Goal: Task Accomplishment & Management: Use online tool/utility

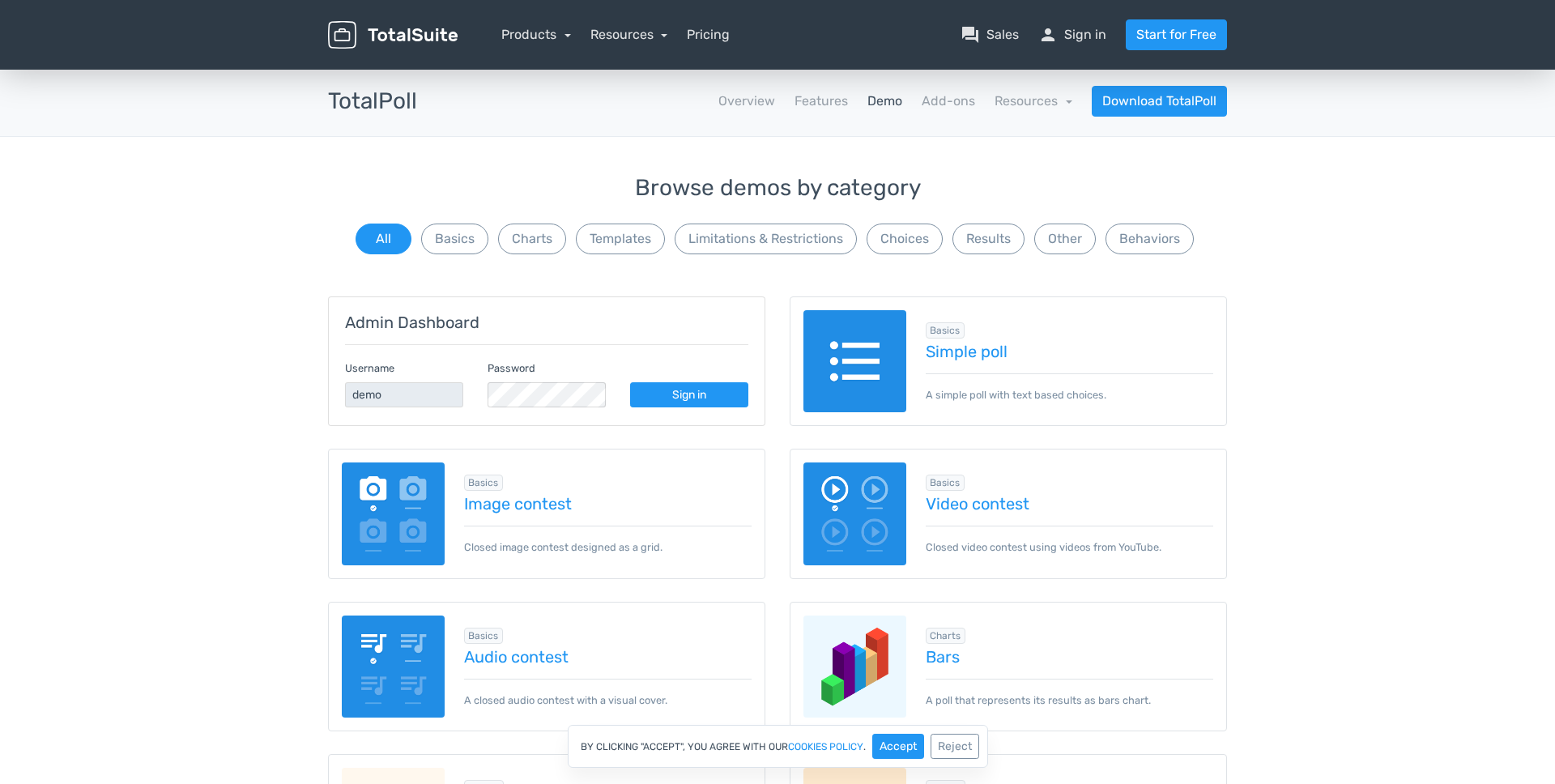
click at [385, 522] on img at bounding box center [393, 513] width 103 height 103
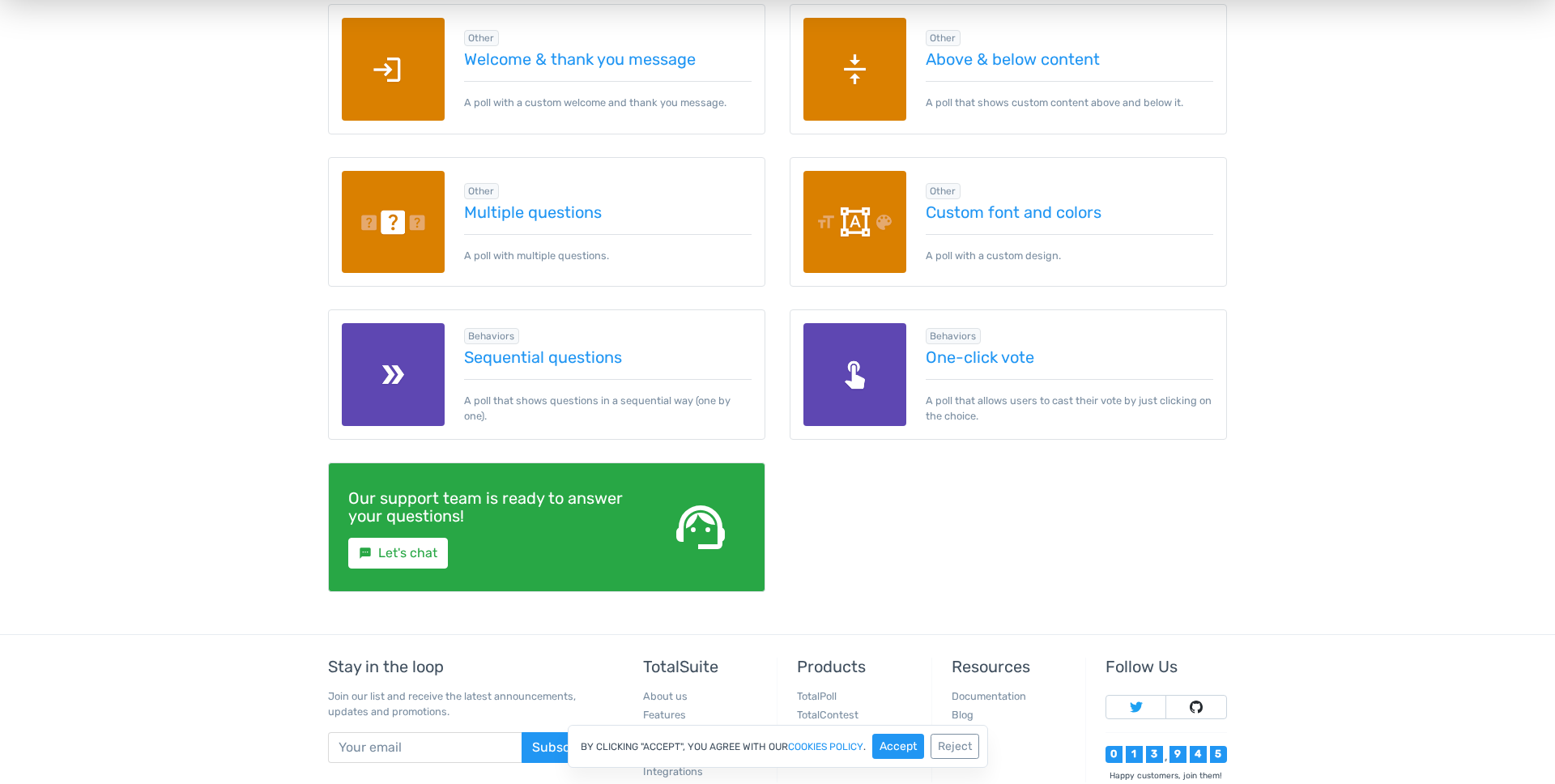
scroll to position [2313, 0]
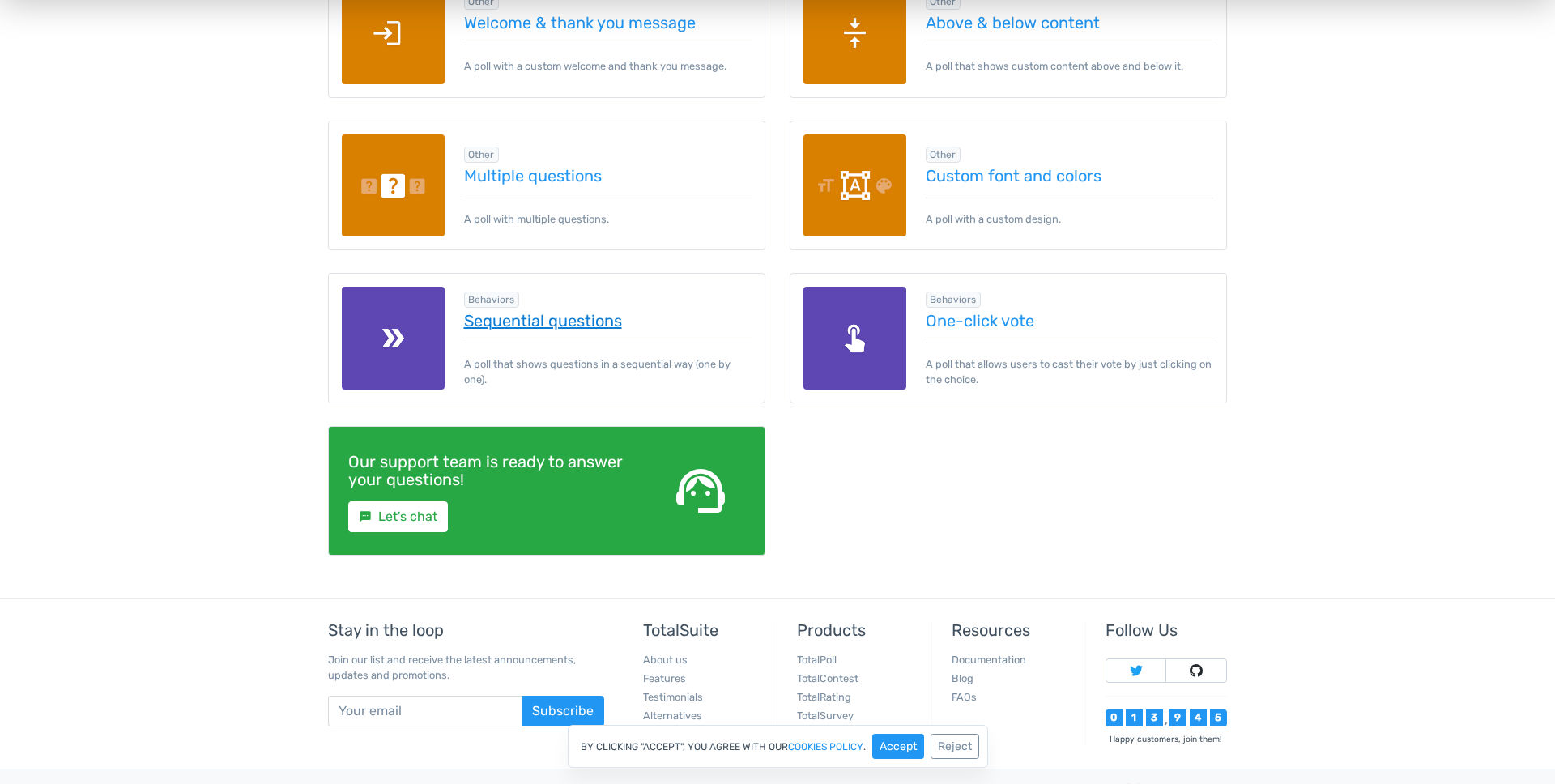
click at [589, 324] on link "Sequential questions" at bounding box center [608, 321] width 288 height 18
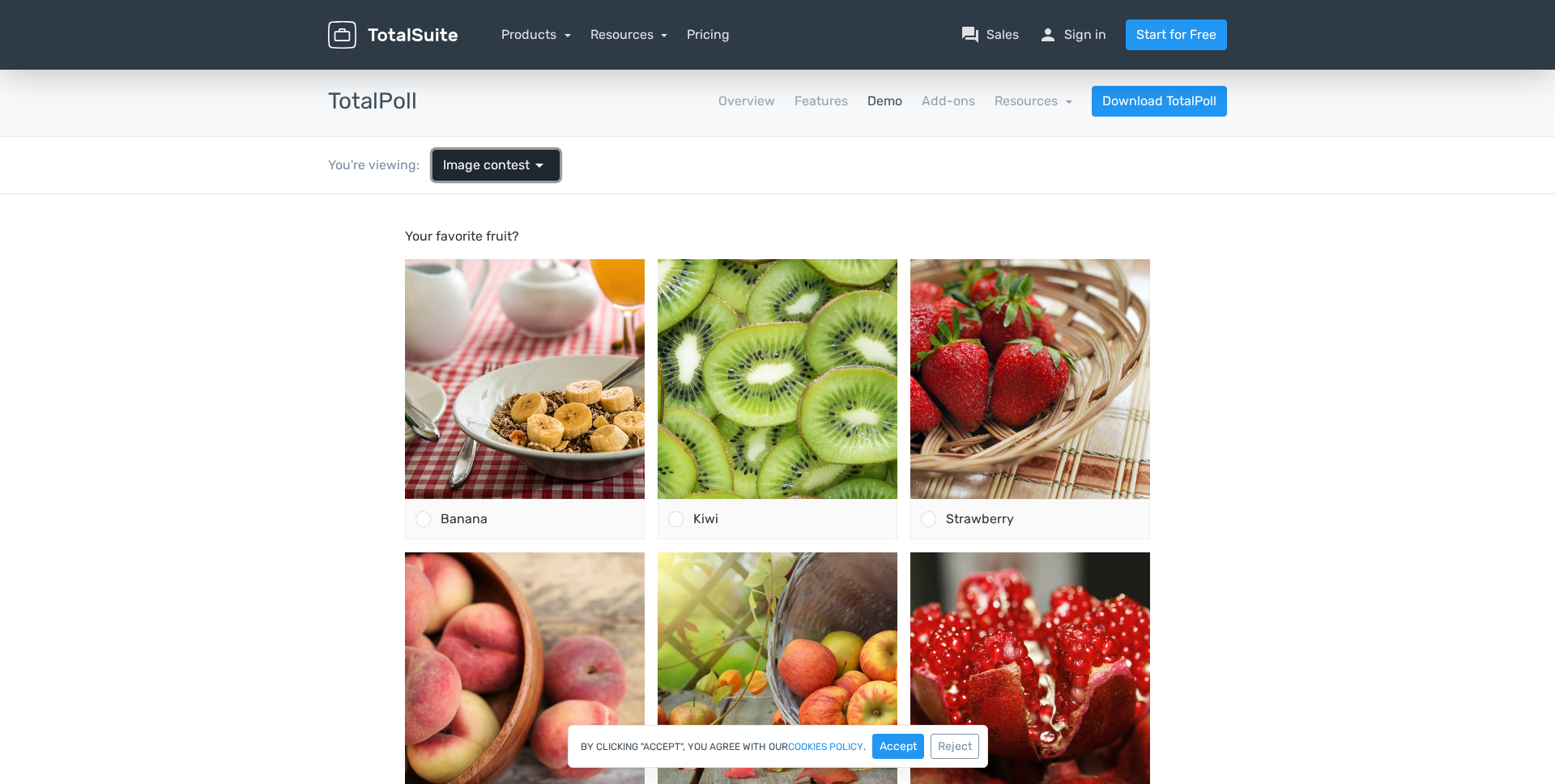
click at [518, 172] on span "Image contest" at bounding box center [486, 165] width 86 height 19
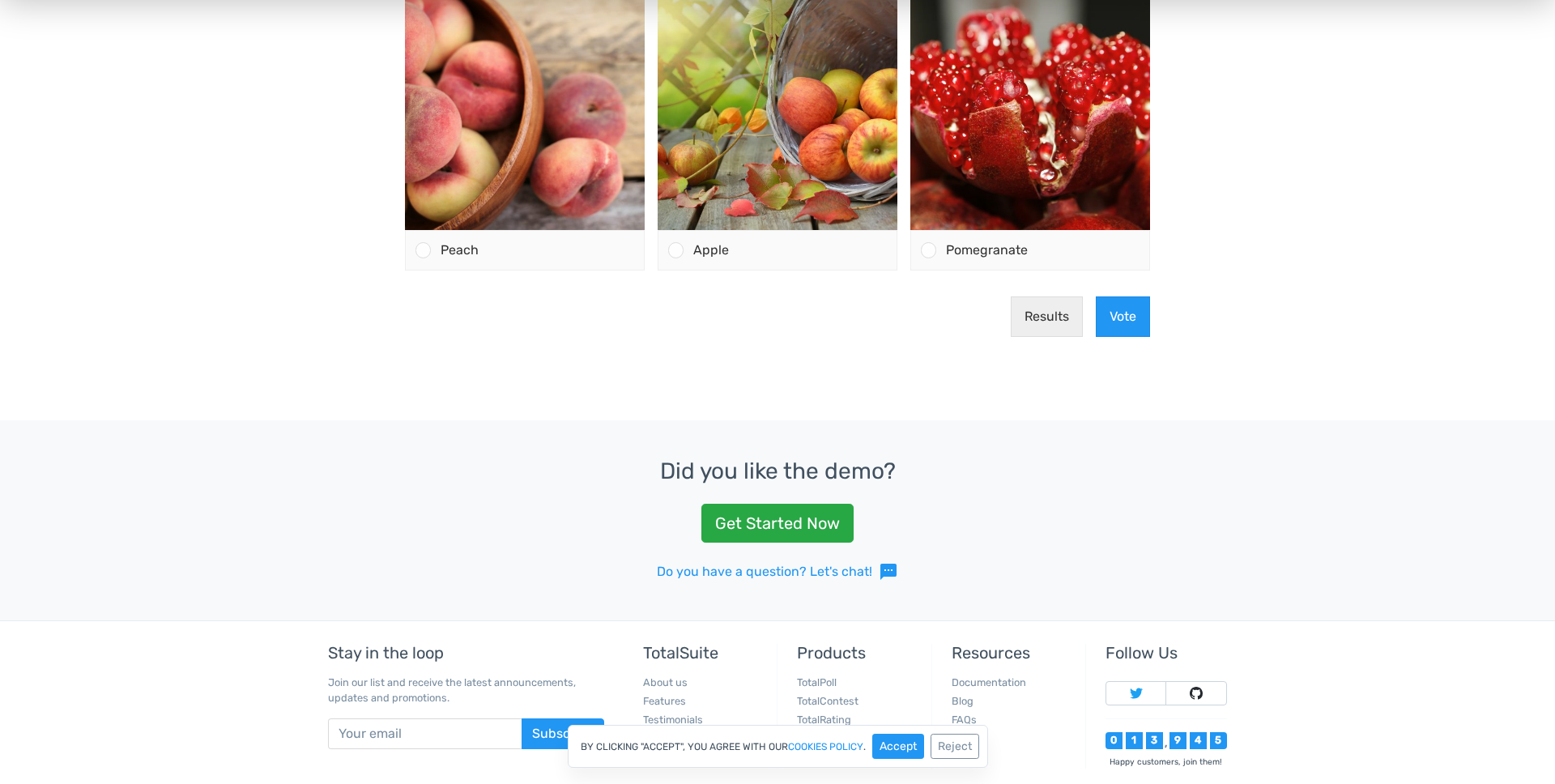
scroll to position [1258, 0]
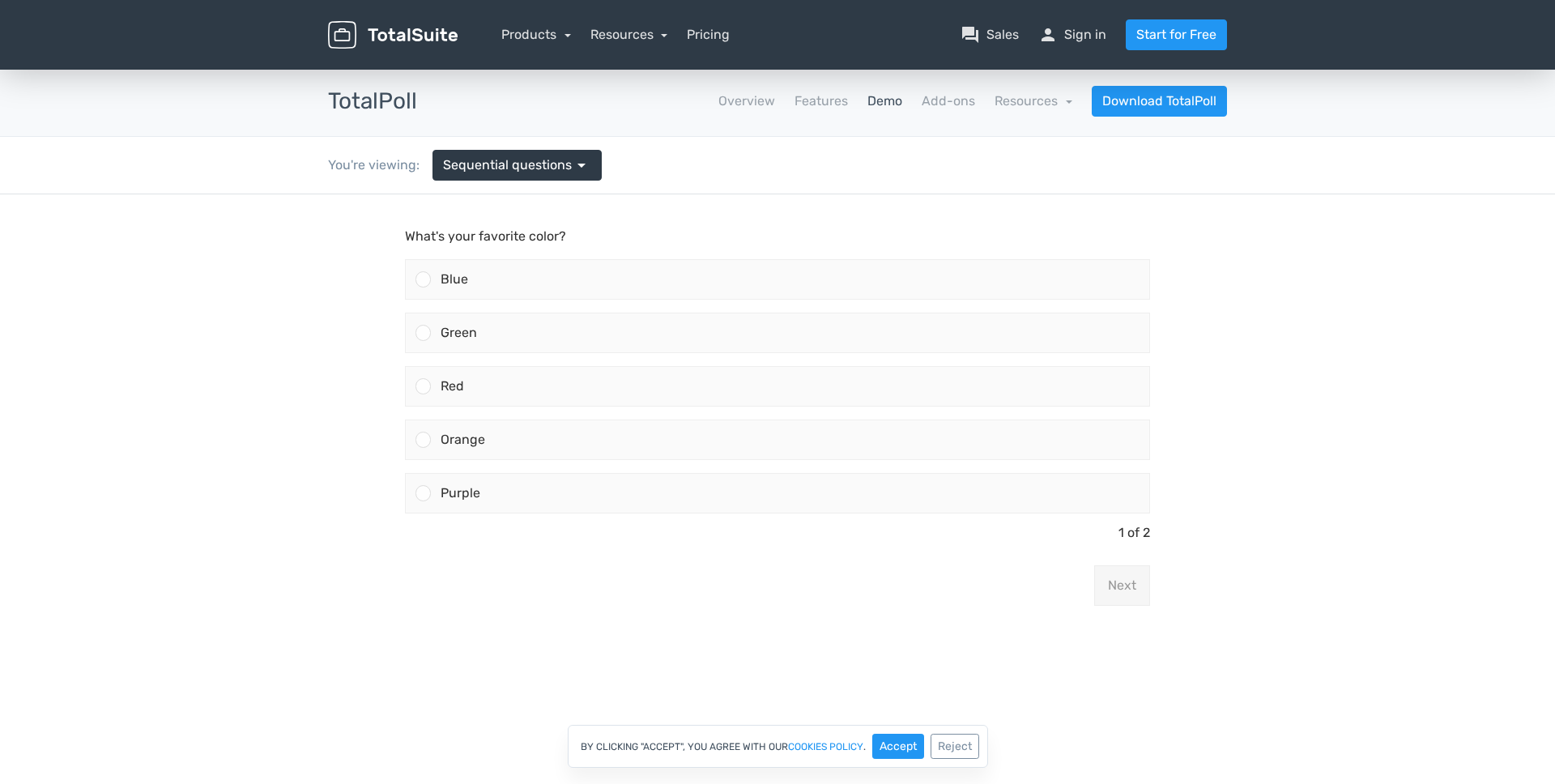
scroll to position [47, 0]
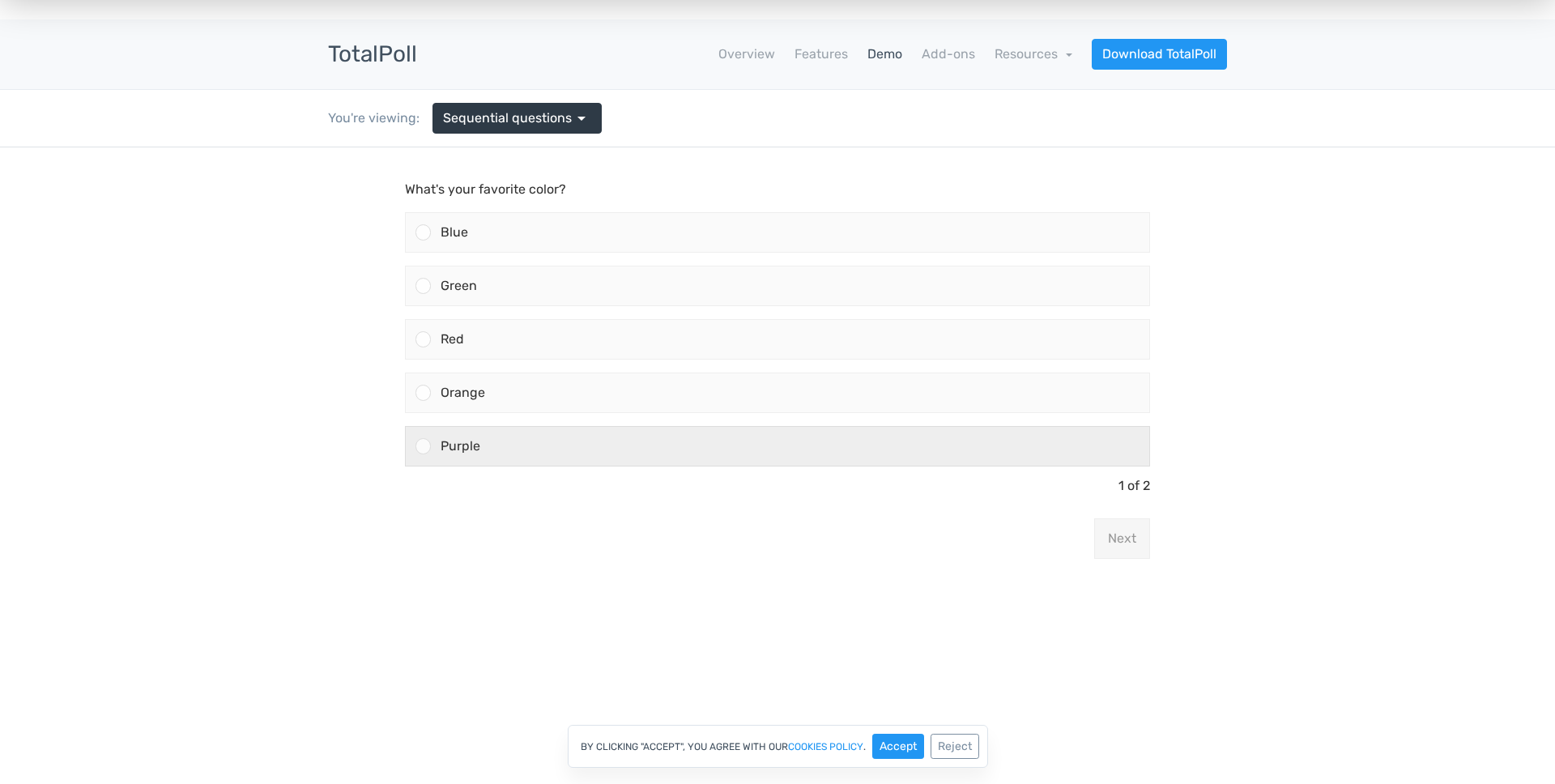
click at [872, 458] on div "Purple" at bounding box center [790, 446] width 719 height 39
click at [423, 446] on input "Purple" at bounding box center [423, 446] width 0 height 0
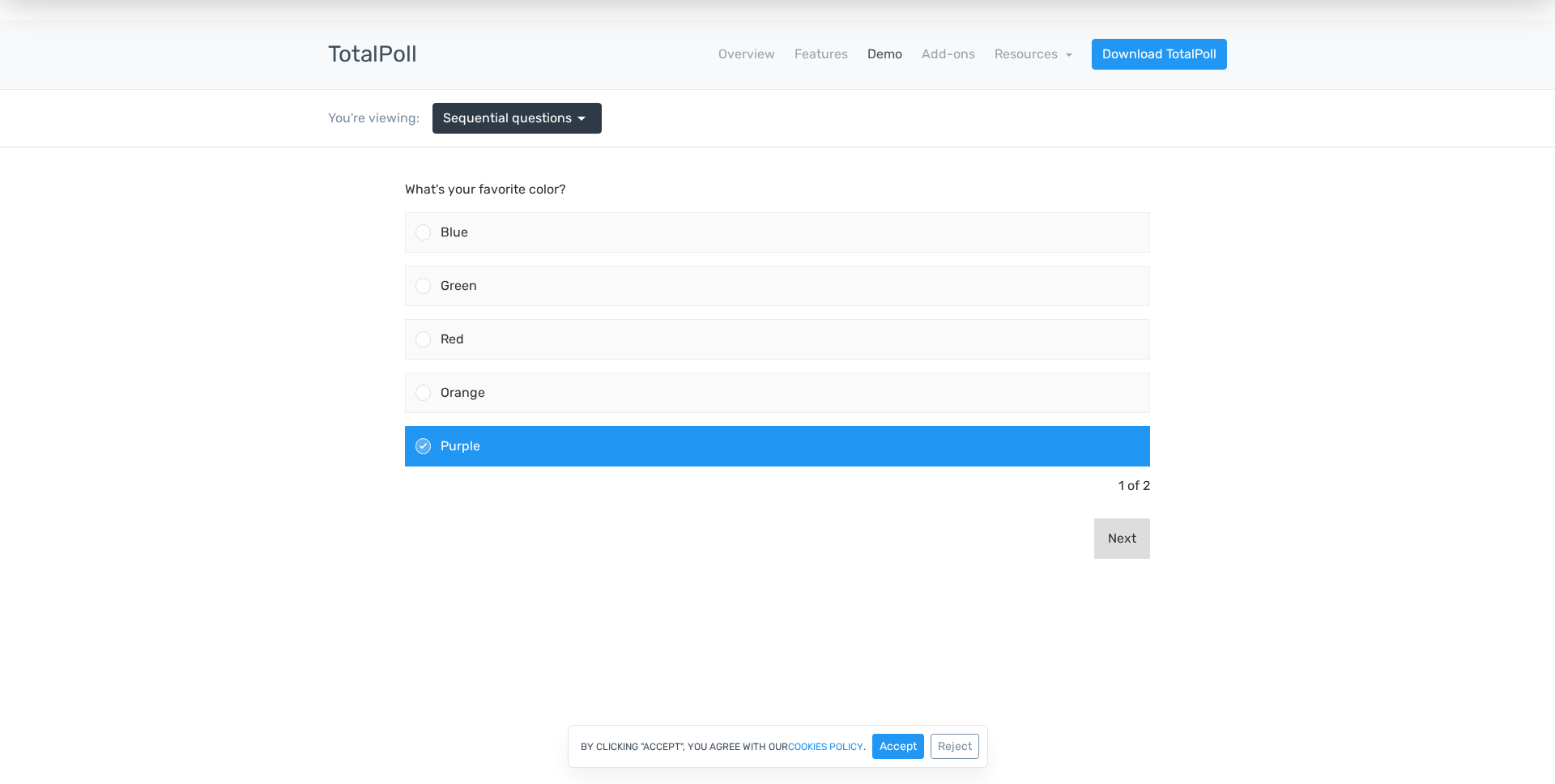
click at [1112, 536] on button "Next" at bounding box center [1122, 539] width 56 height 41
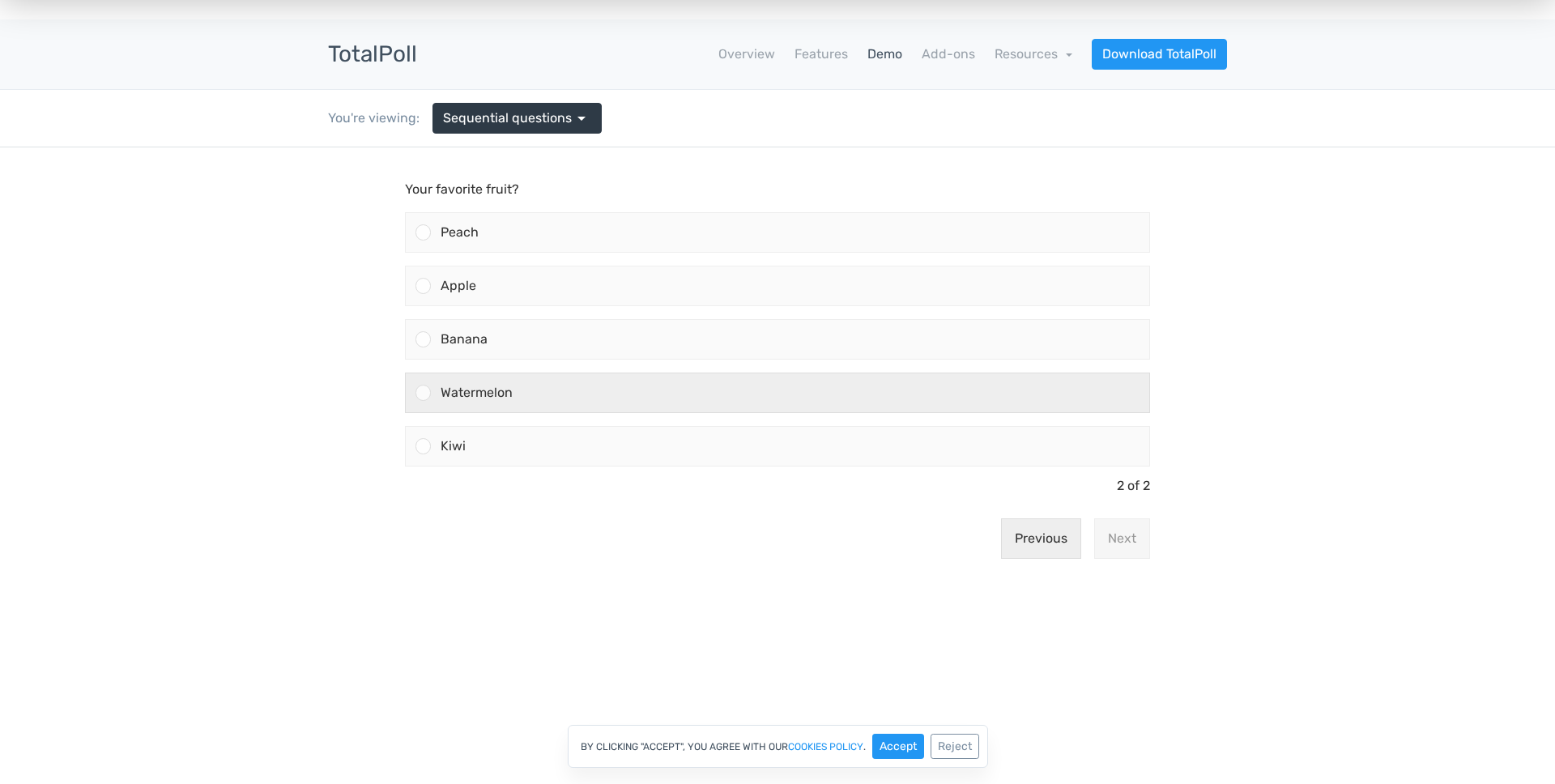
click at [685, 399] on div "Watermelon" at bounding box center [790, 392] width 719 height 39
click at [423, 392] on input "Watermelon" at bounding box center [423, 392] width 0 height 0
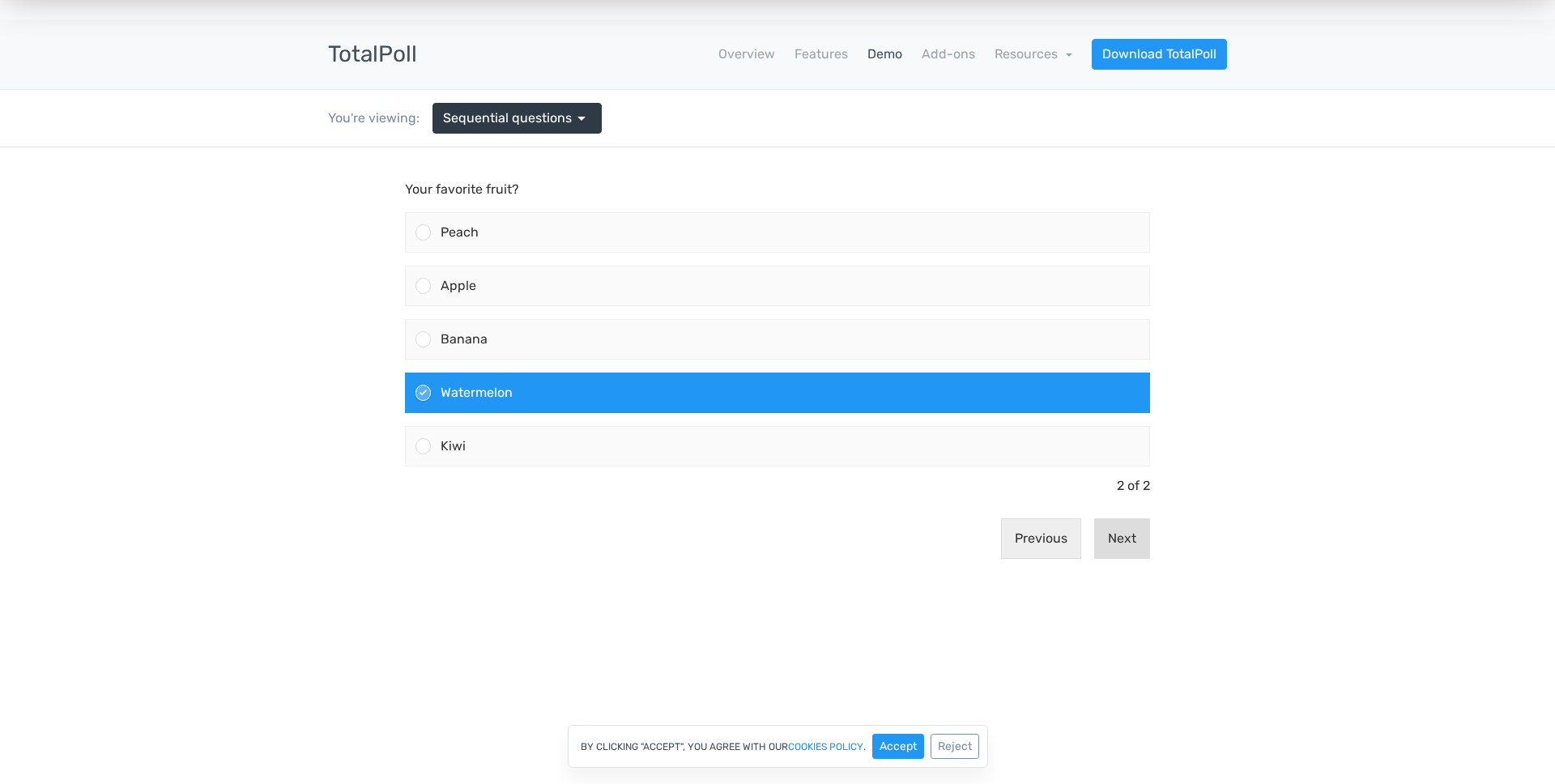
click at [1130, 551] on button "Next" at bounding box center [1122, 539] width 56 height 41
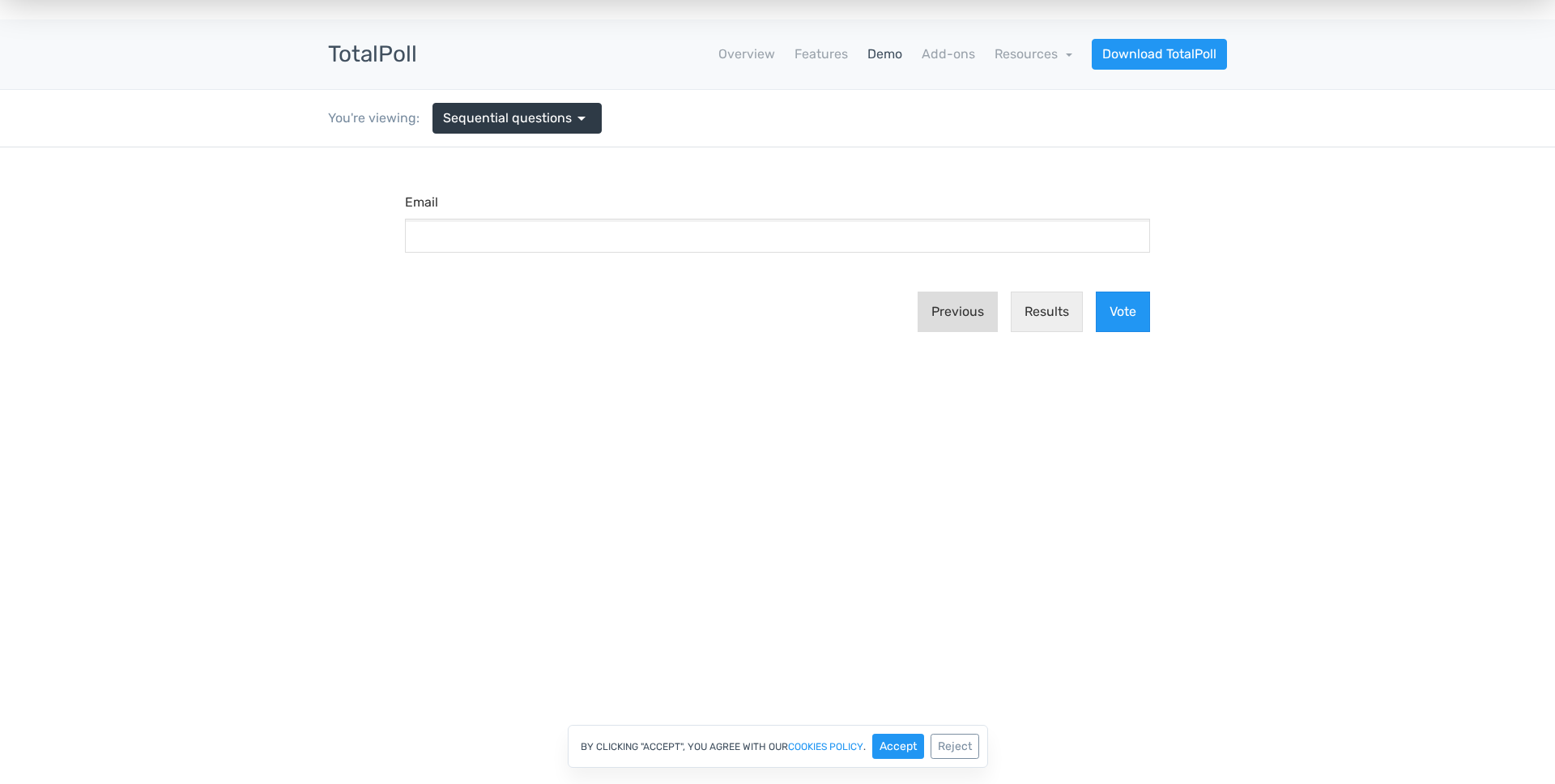
click at [989, 327] on button "Previous" at bounding box center [957, 312] width 80 height 41
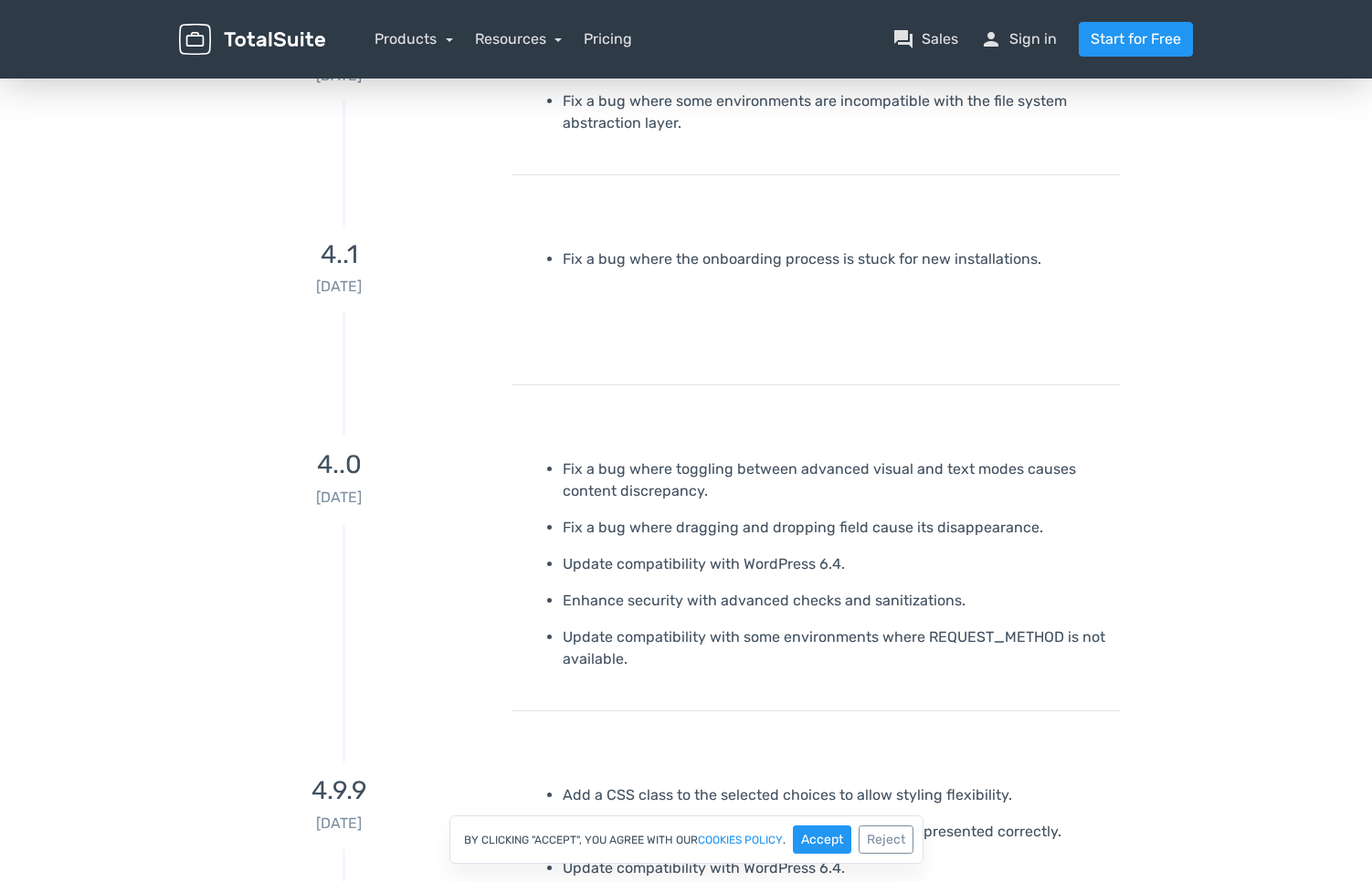
scroll to position [634, 0]
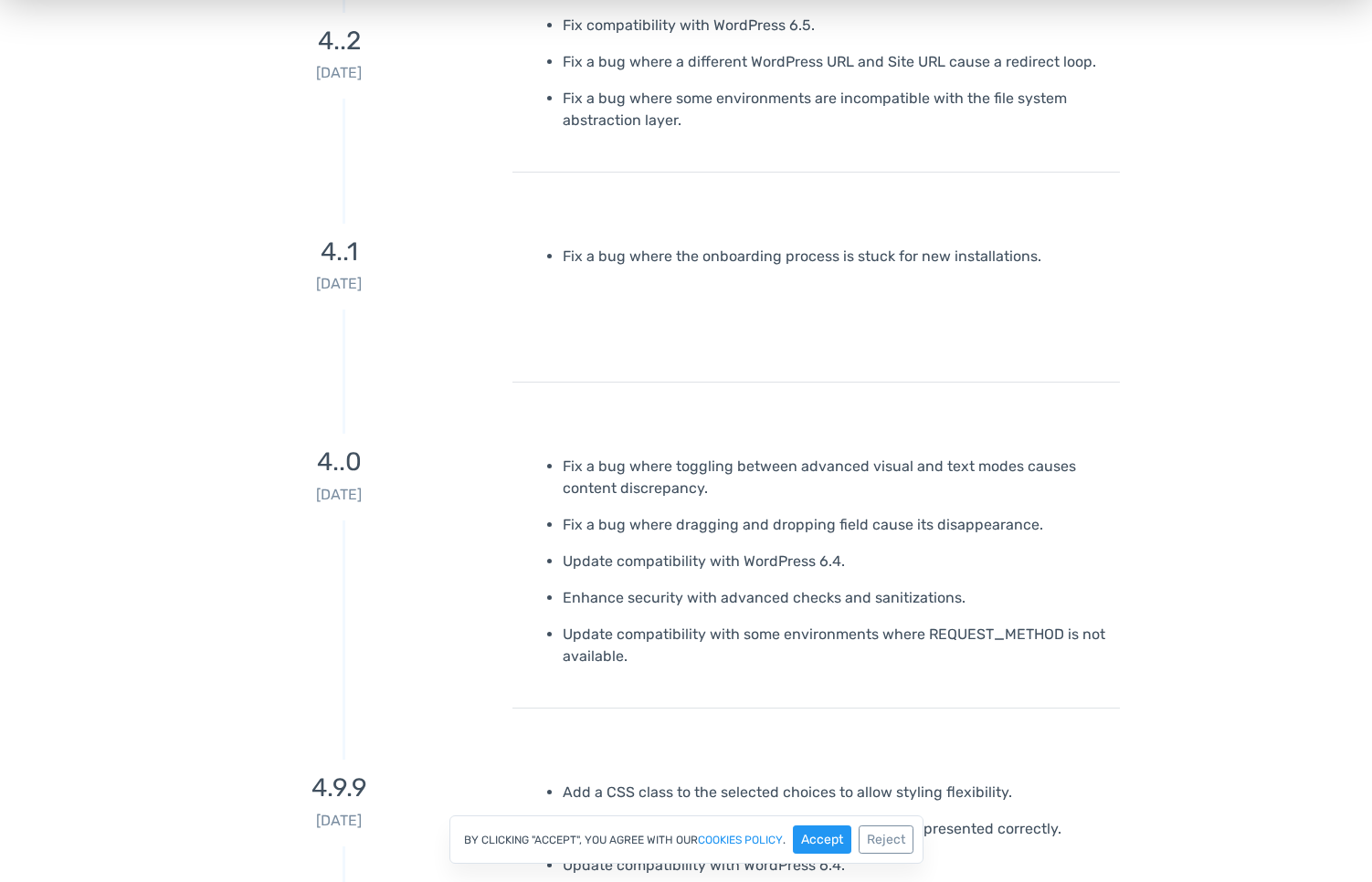
click at [1042, 485] on p "Fix a bug where toggling between advanced visual and text modes causes content …" at bounding box center [835, 477] width 543 height 44
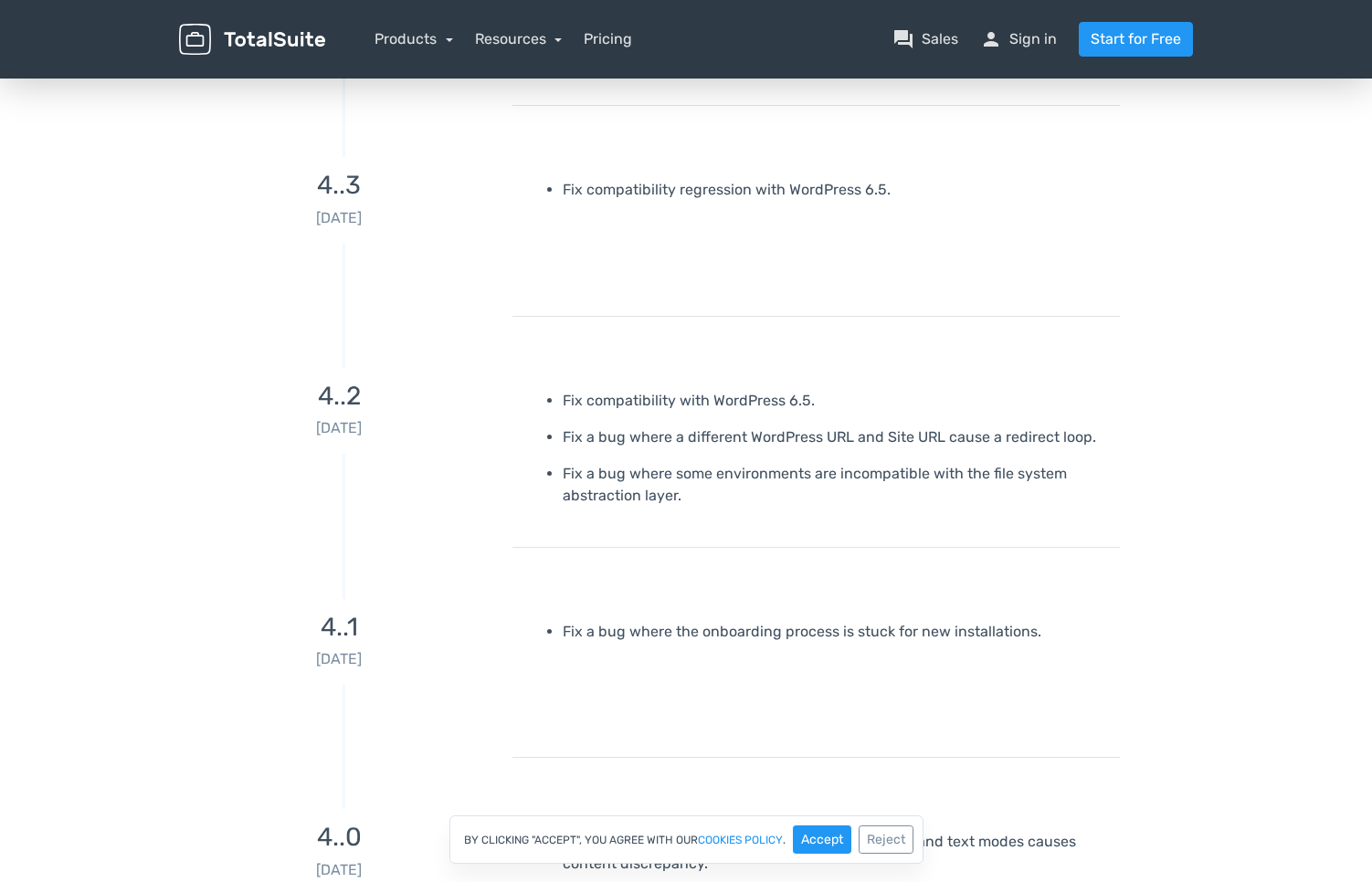
scroll to position [0, 0]
